Goal: Information Seeking & Learning: Learn about a topic

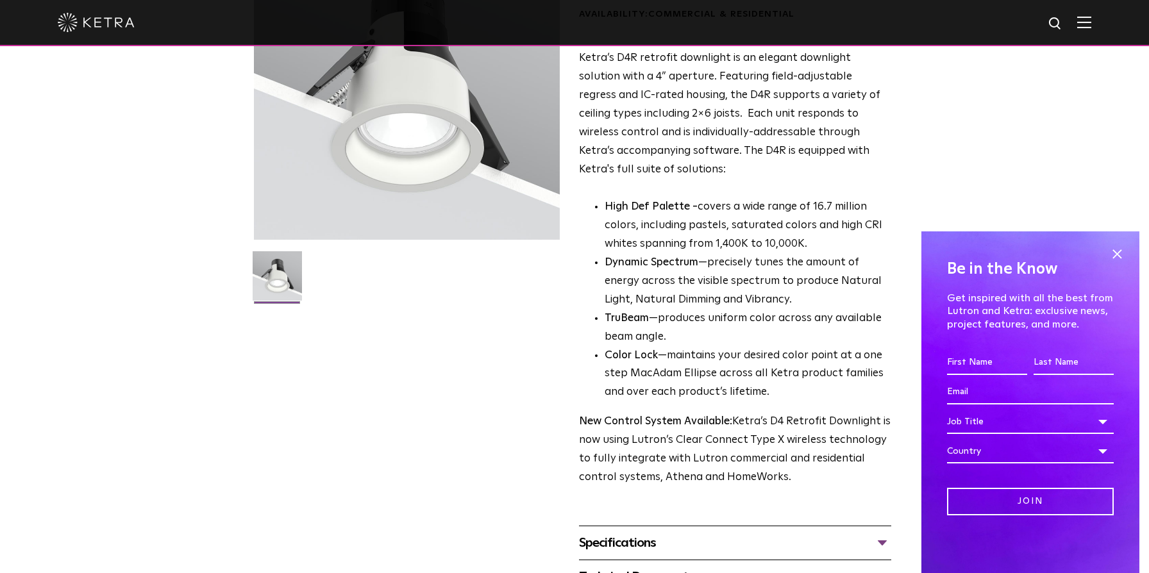
scroll to position [160, 0]
click at [1114, 255] on span at bounding box center [1116, 253] width 19 height 19
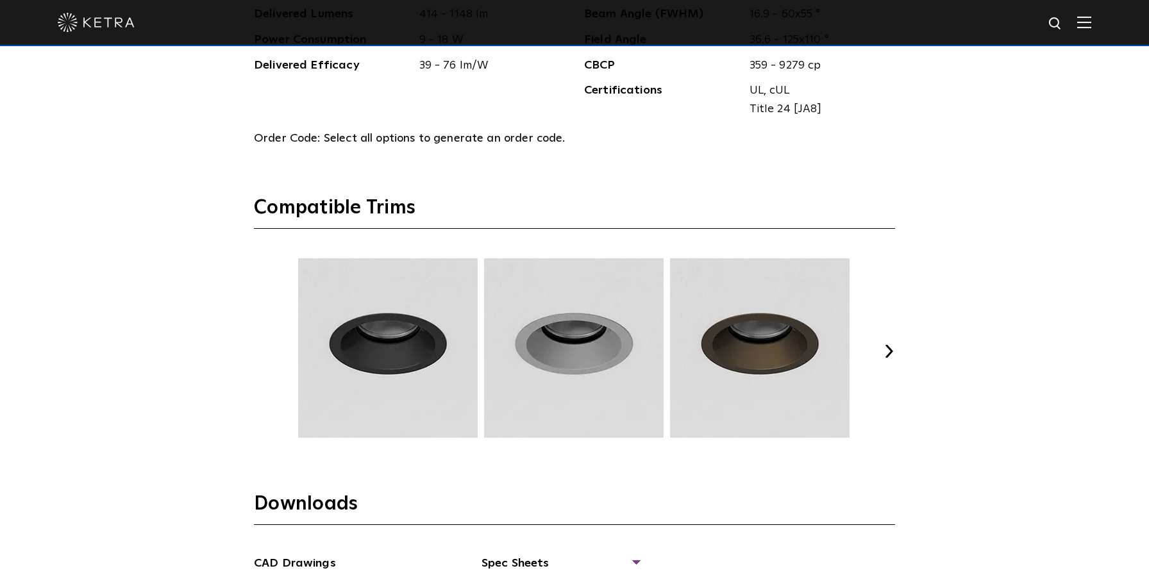
scroll to position [1673, 0]
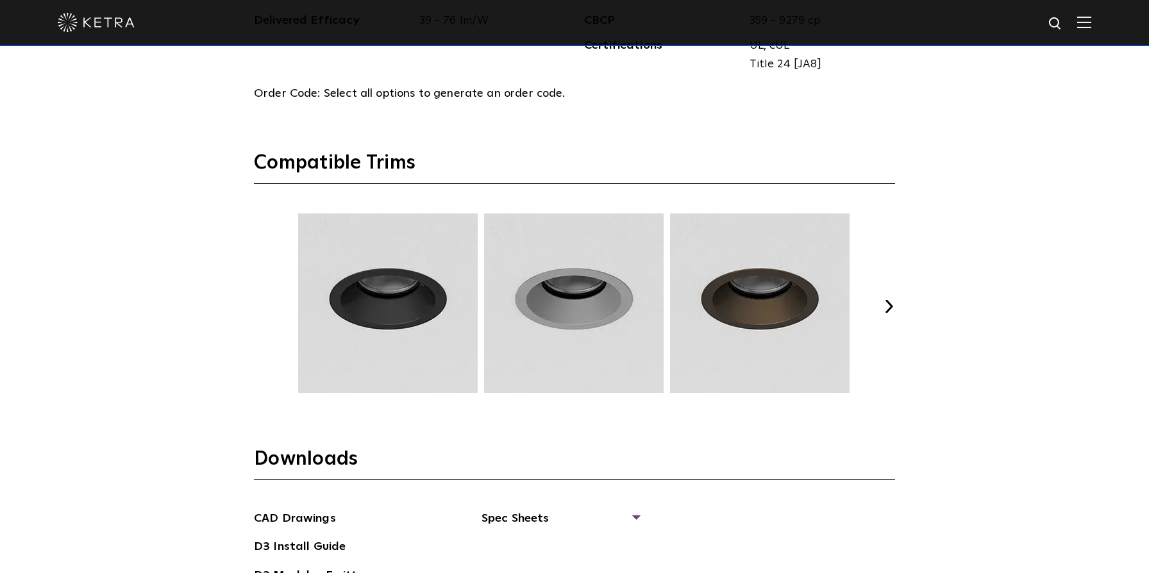
click at [891, 312] on button "Next" at bounding box center [888, 306] width 13 height 13
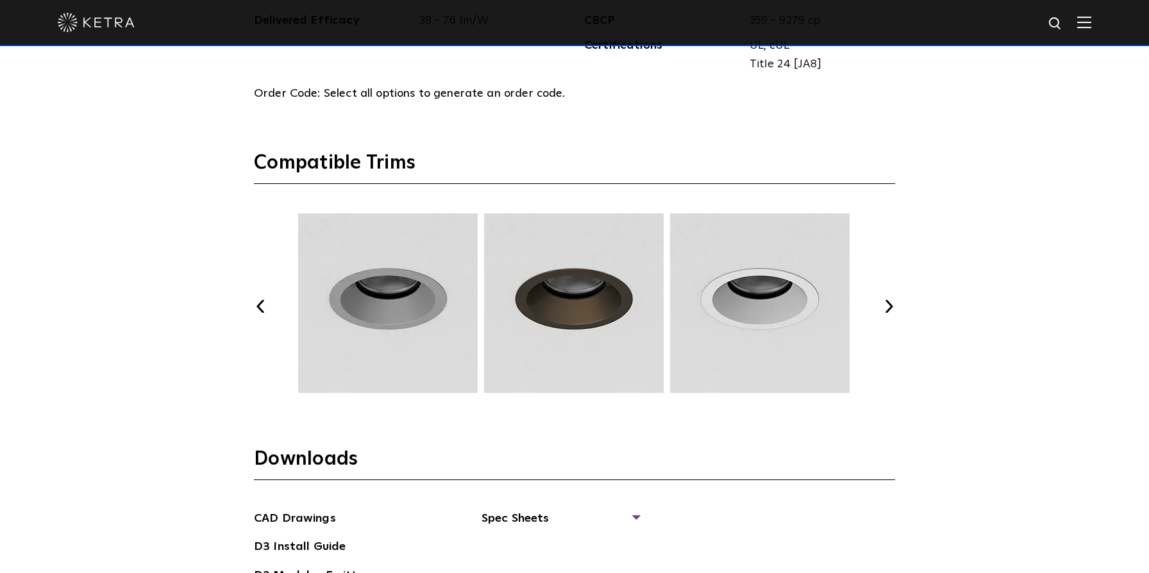
click at [891, 312] on button "Next" at bounding box center [888, 306] width 13 height 13
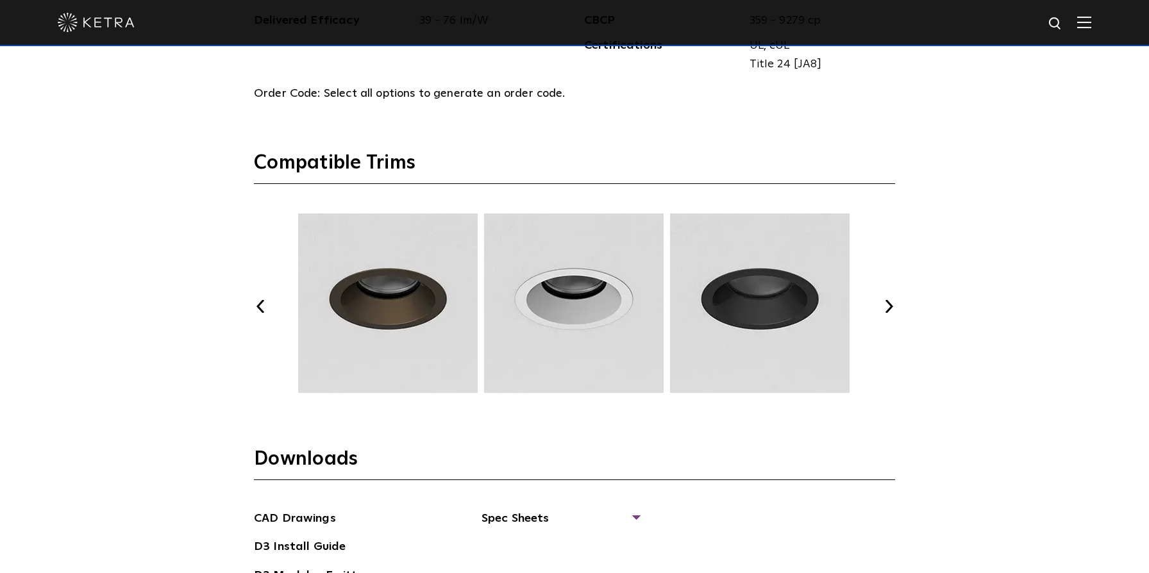
click at [891, 312] on button "Next" at bounding box center [888, 306] width 13 height 13
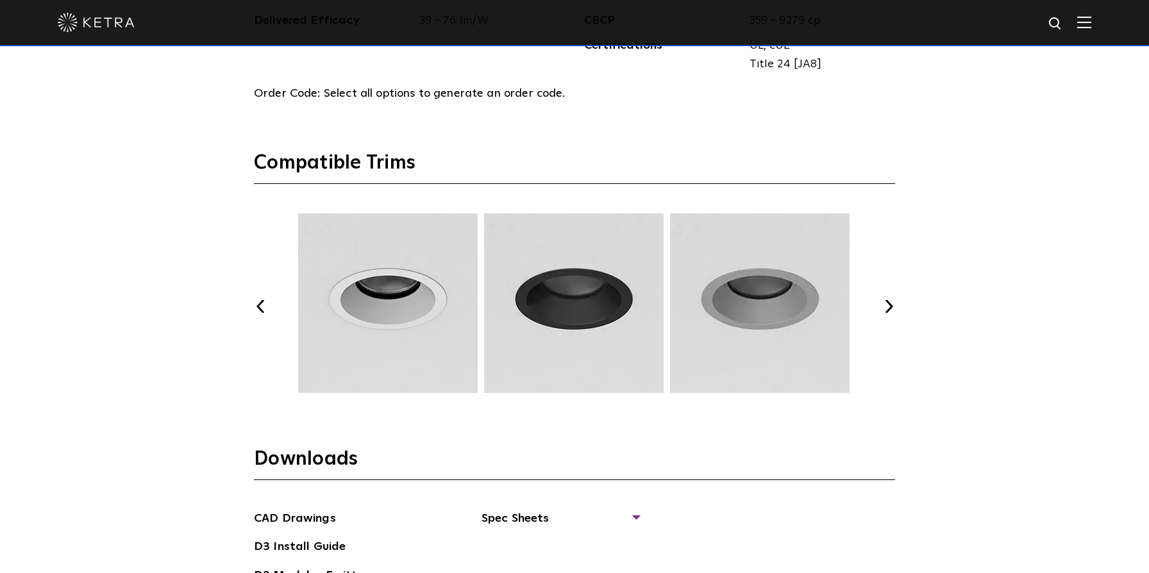
click at [891, 312] on button "Next" at bounding box center [888, 306] width 13 height 13
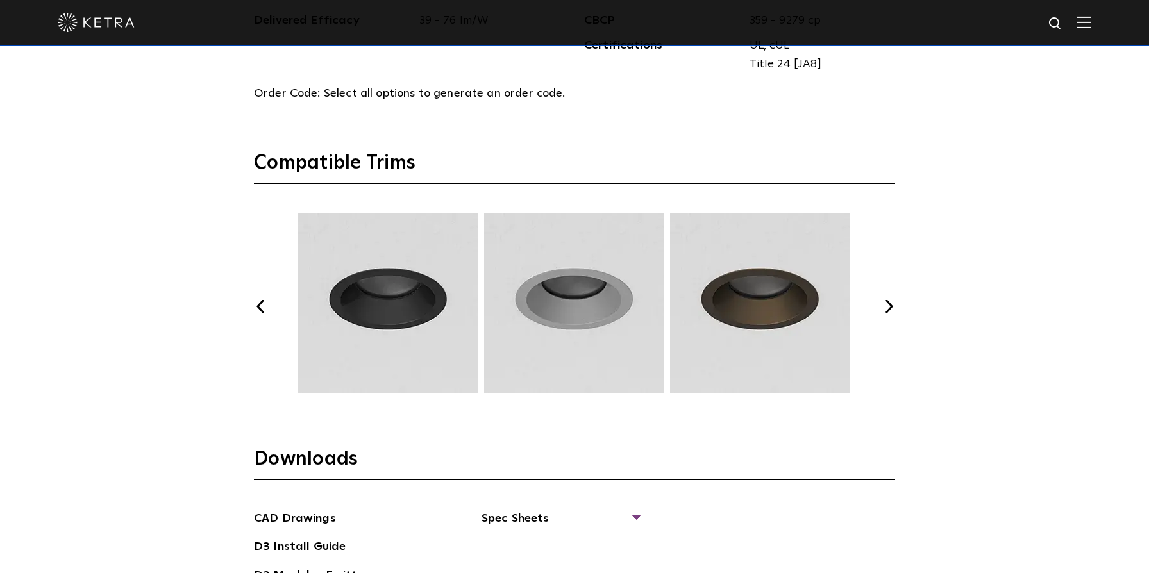
click at [891, 312] on button "Next" at bounding box center [888, 306] width 13 height 13
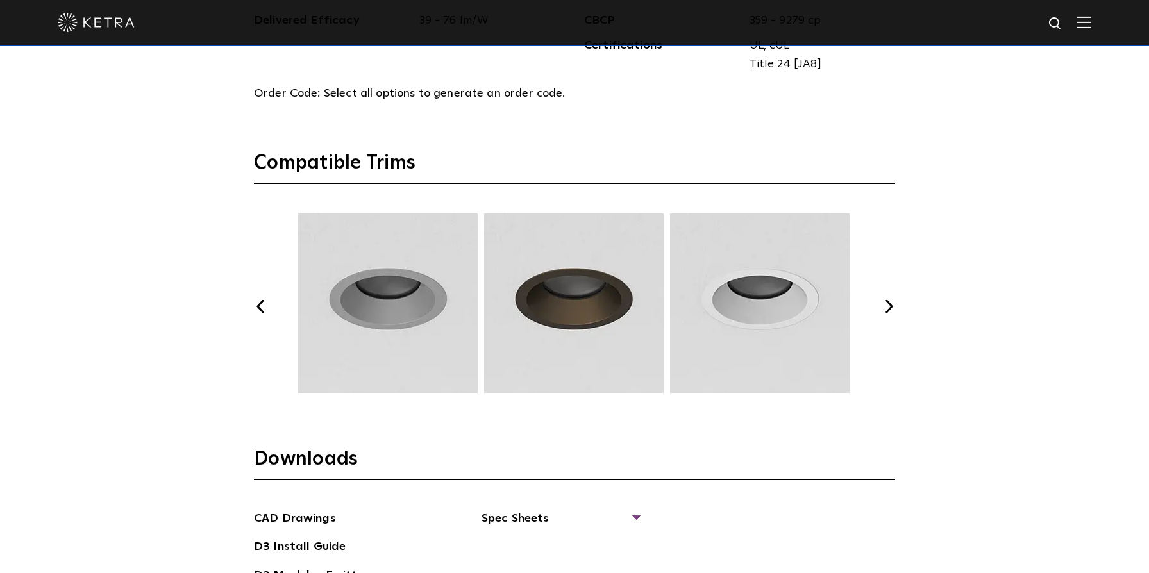
click at [891, 312] on button "Next" at bounding box center [888, 306] width 13 height 13
click at [885, 293] on div "Previous Next" at bounding box center [574, 306] width 641 height 186
click at [886, 307] on button "Next" at bounding box center [888, 306] width 13 height 13
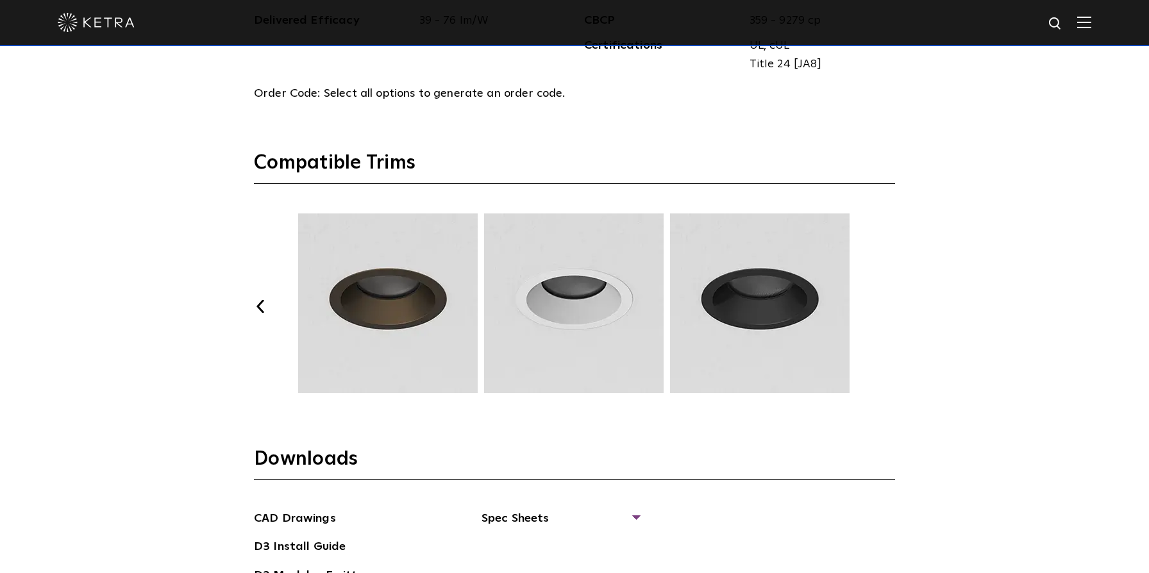
click at [886, 307] on button "Next" at bounding box center [888, 306] width 13 height 13
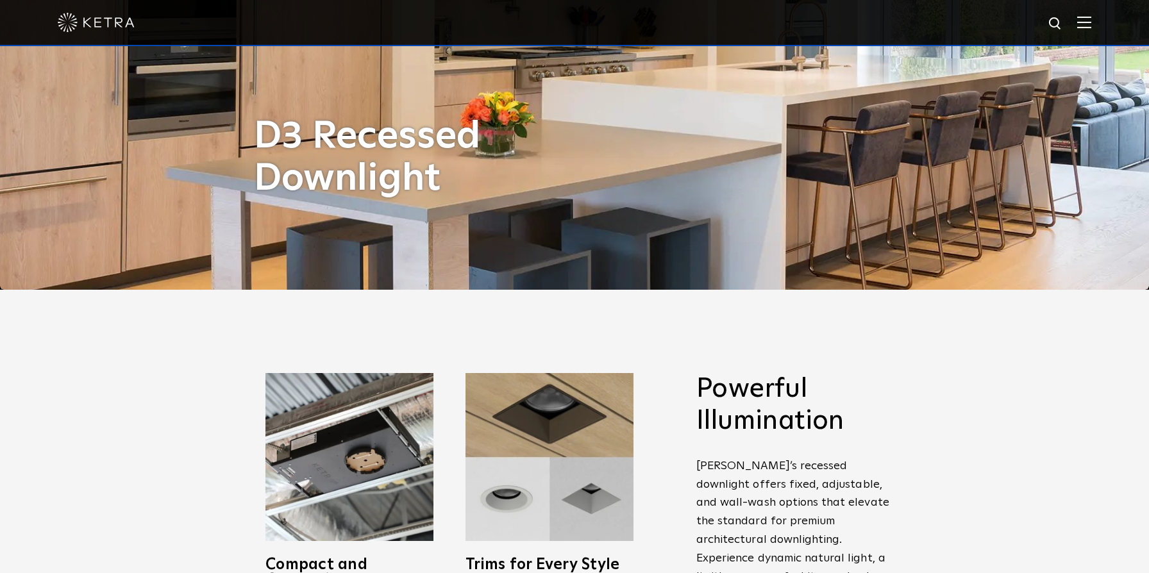
scroll to position [0, 0]
